Goal: Information Seeking & Learning: Learn about a topic

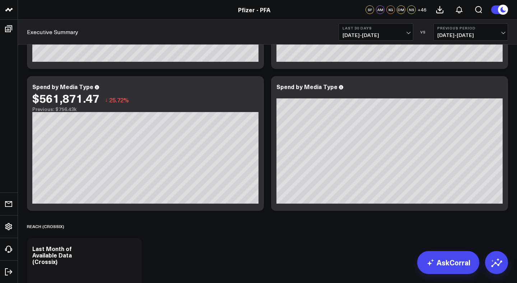
scroll to position [135, 0]
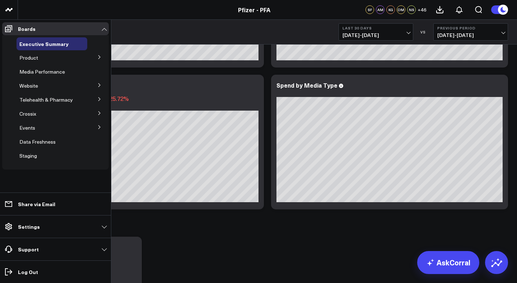
click at [97, 84] on icon at bounding box center [99, 85] width 4 height 4
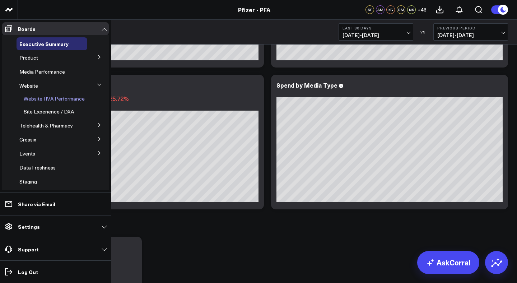
click at [65, 99] on span "Website HVA Performance" at bounding box center [54, 98] width 61 height 7
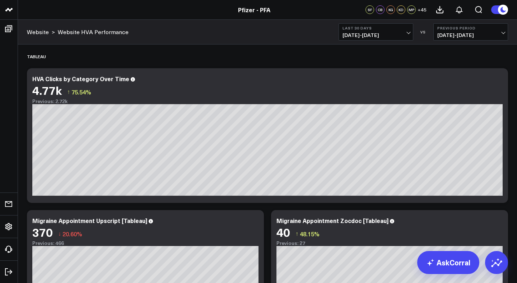
click at [410, 33] on button "Last 30 Days [DATE] - [DATE]" at bounding box center [376, 31] width 75 height 17
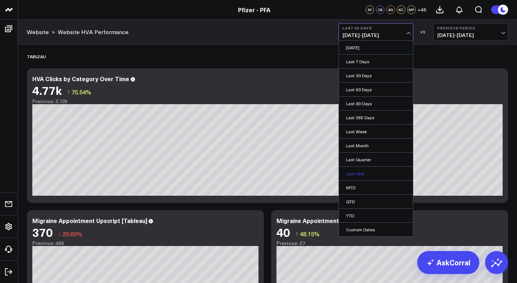
click at [356, 175] on link "Last Year" at bounding box center [376, 174] width 74 height 14
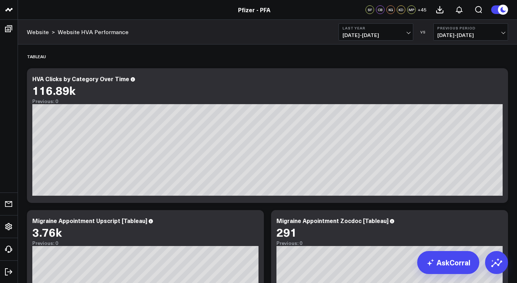
click at [404, 33] on span "[DATE] - [DATE]" at bounding box center [375, 35] width 67 height 6
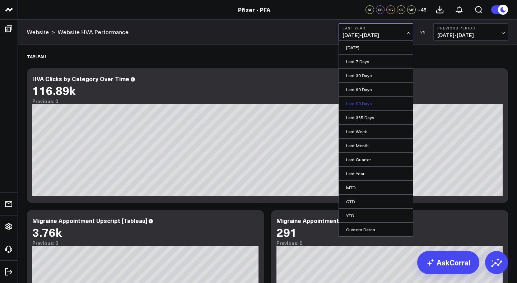
click at [371, 106] on link "Last 90 Days" at bounding box center [376, 104] width 74 height 14
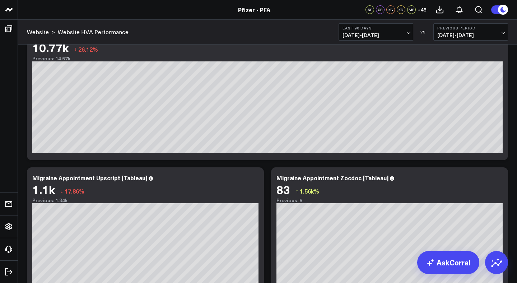
scroll to position [44, 0]
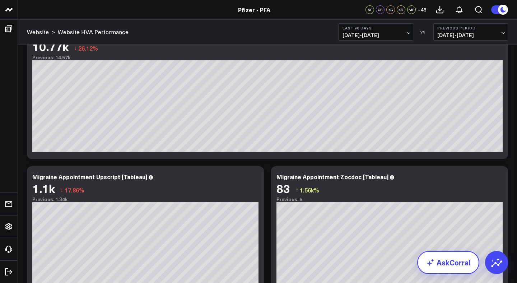
click at [435, 260] on icon at bounding box center [430, 262] width 9 height 9
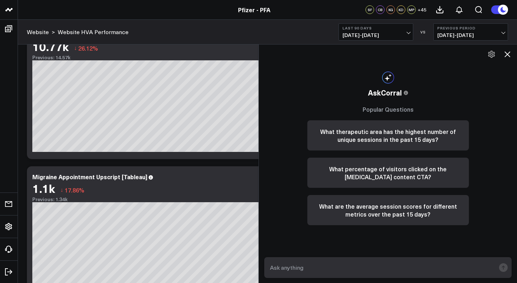
click at [306, 261] on form at bounding box center [387, 267] width 247 height 21
click at [288, 266] on textarea at bounding box center [381, 267] width 227 height 13
type textarea "Top HVAs on PFA in the last 60 days"
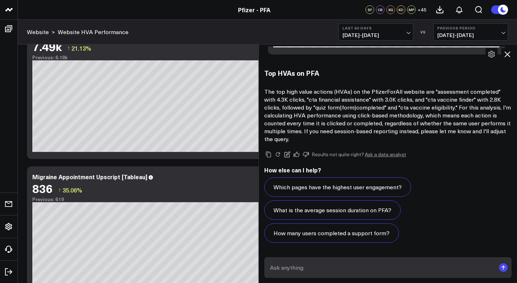
scroll to position [661, 0]
type textarea "session based"
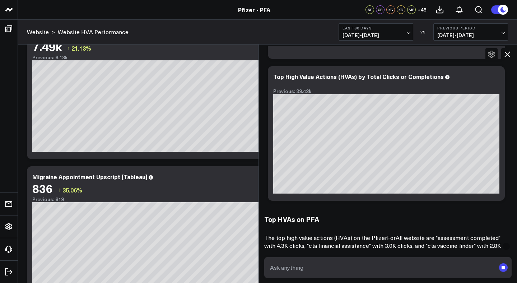
scroll to position [512, 0]
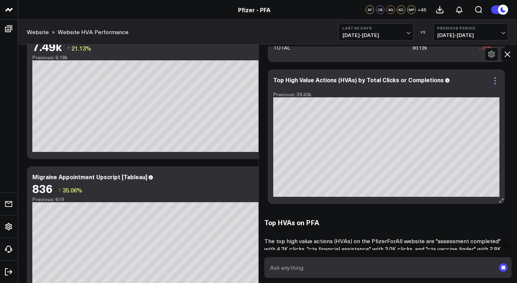
click at [494, 79] on icon at bounding box center [495, 80] width 9 height 9
click at [464, 106] on link "Export PNG" at bounding box center [467, 106] width 50 height 6
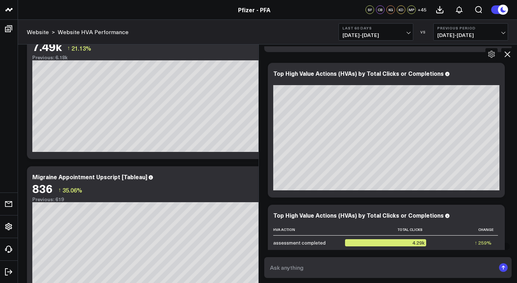
scroll to position [226, 0]
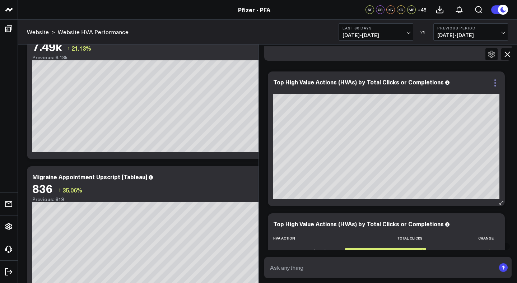
click at [496, 84] on icon at bounding box center [495, 83] width 9 height 9
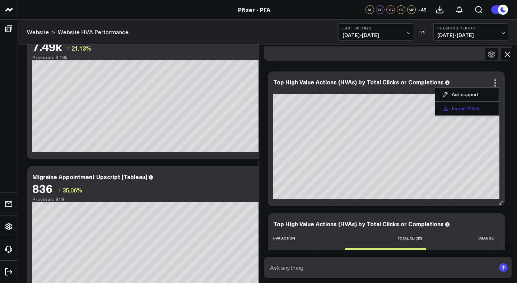
click at [469, 107] on link "Export PNG" at bounding box center [467, 108] width 50 height 6
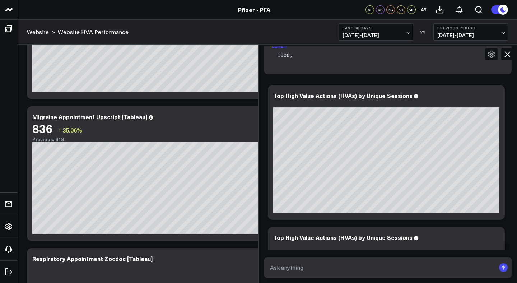
scroll to position [977, 0]
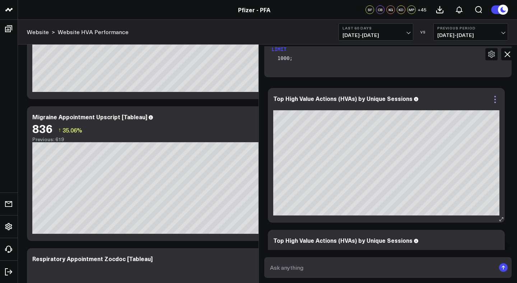
click at [496, 102] on icon at bounding box center [495, 99] width 9 height 9
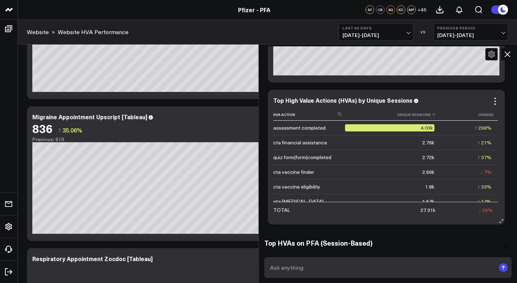
scroll to position [1117, 0]
click at [495, 100] on icon at bounding box center [495, 101] width 9 height 9
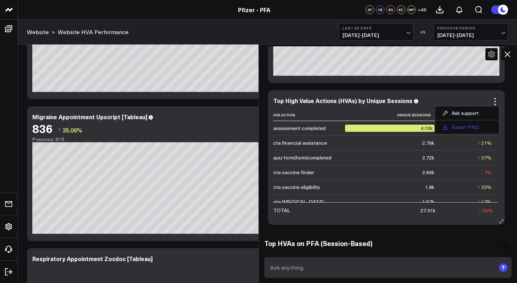
click at [466, 127] on link "Export PNG" at bounding box center [467, 127] width 50 height 6
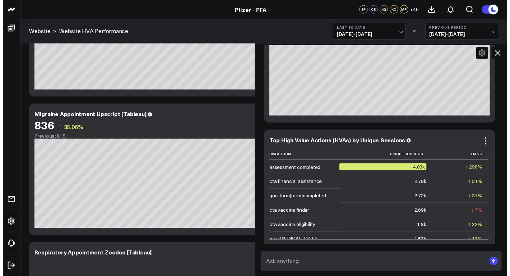
scroll to position [1075, 0]
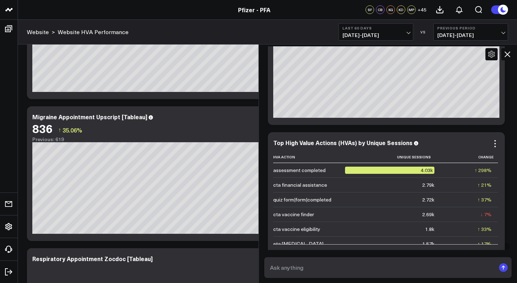
drag, startPoint x: 273, startPoint y: 172, endPoint x: 321, endPoint y: 182, distance: 49.5
drag, startPoint x: 274, startPoint y: 170, endPoint x: 326, endPoint y: 183, distance: 53.9
click at [325, 200] on div "quiz form|form|completed" at bounding box center [302, 199] width 58 height 7
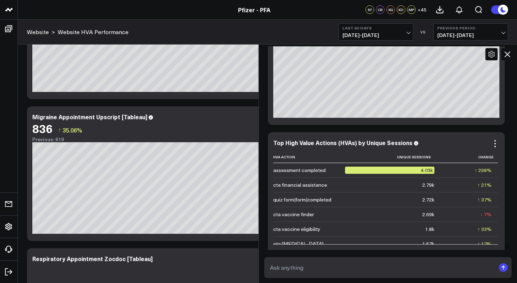
drag, startPoint x: 330, startPoint y: 201, endPoint x: 293, endPoint y: 180, distance: 42.3
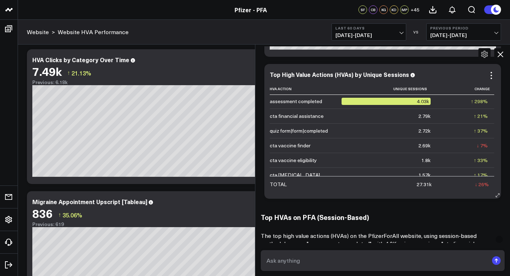
scroll to position [0, 0]
